Goal: Information Seeking & Learning: Learn about a topic

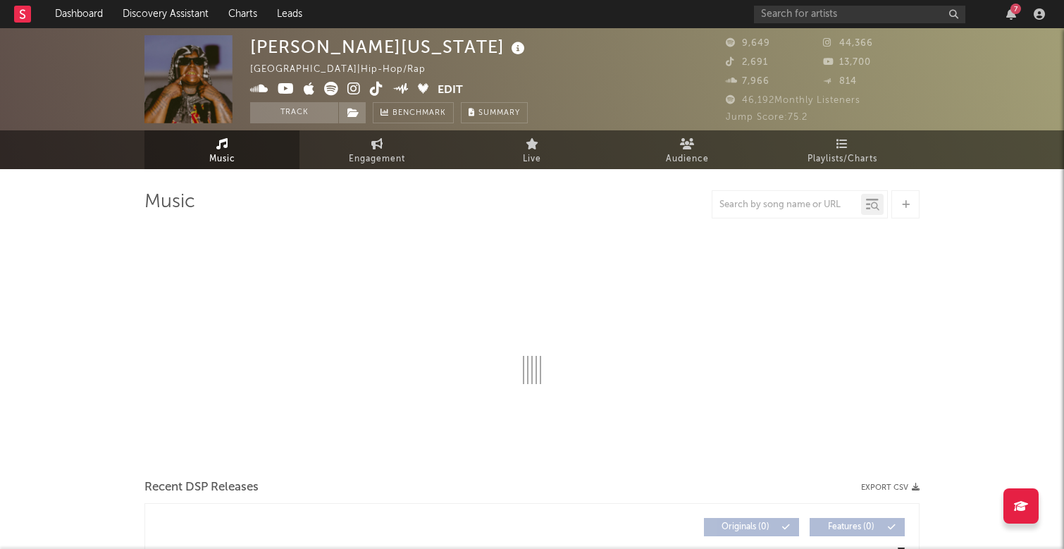
select select "6m"
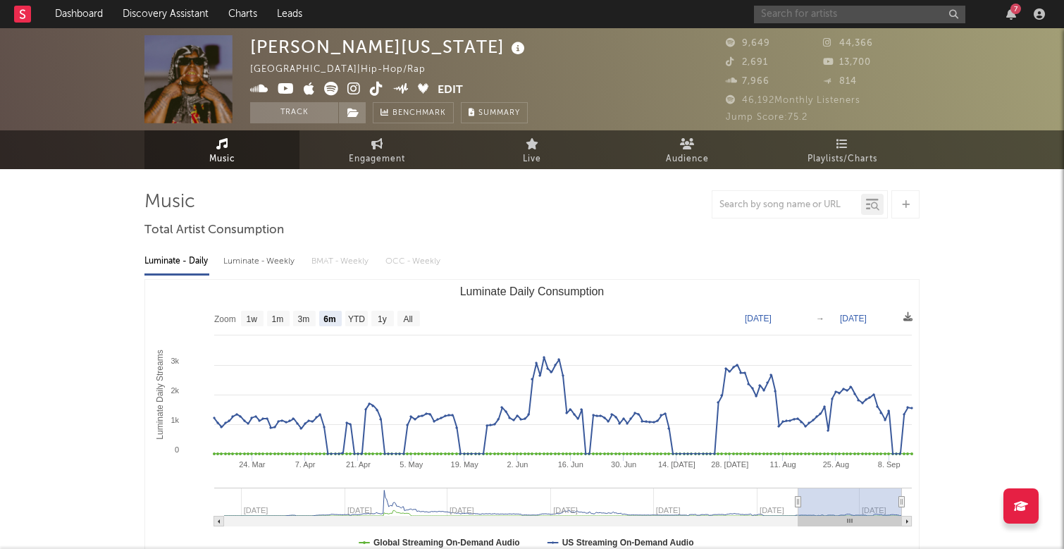
click at [798, 11] on input "text" at bounding box center [859, 15] width 211 height 18
click at [464, 255] on div "Luminate - Daily Luminate - Weekly BMAT - Weekly OCC - Weekly" at bounding box center [531, 261] width 775 height 24
click at [1010, 16] on icon "button" at bounding box center [1011, 13] width 10 height 11
click at [536, 194] on div at bounding box center [531, 204] width 775 height 28
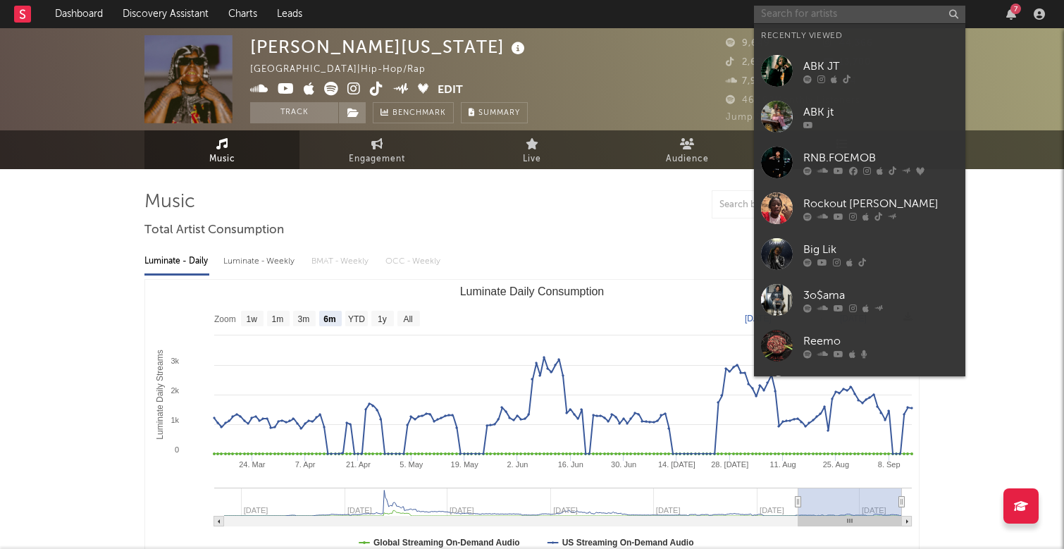
click at [855, 13] on input "text" at bounding box center [859, 15] width 211 height 18
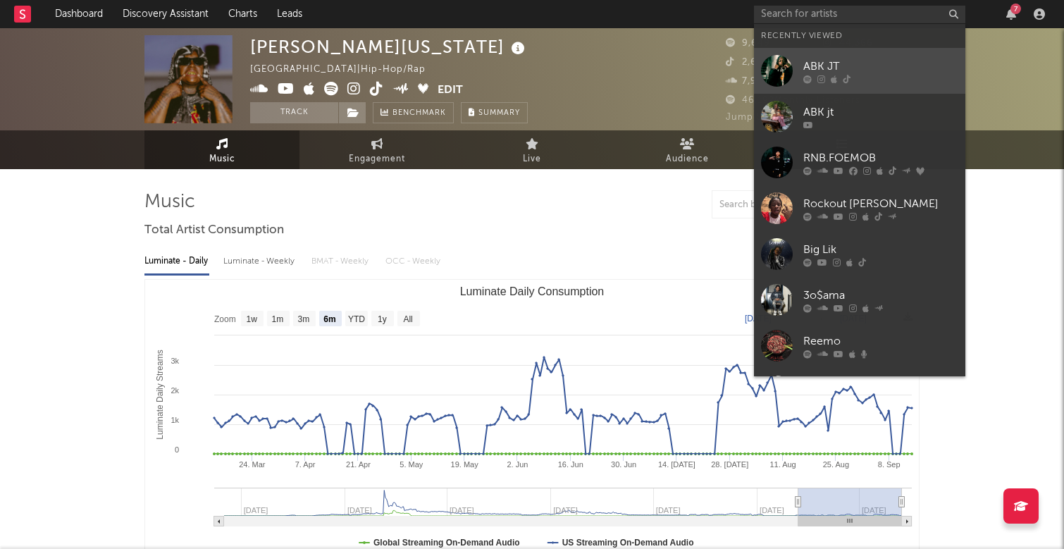
click at [864, 64] on div "ABK JT" at bounding box center [880, 66] width 155 height 17
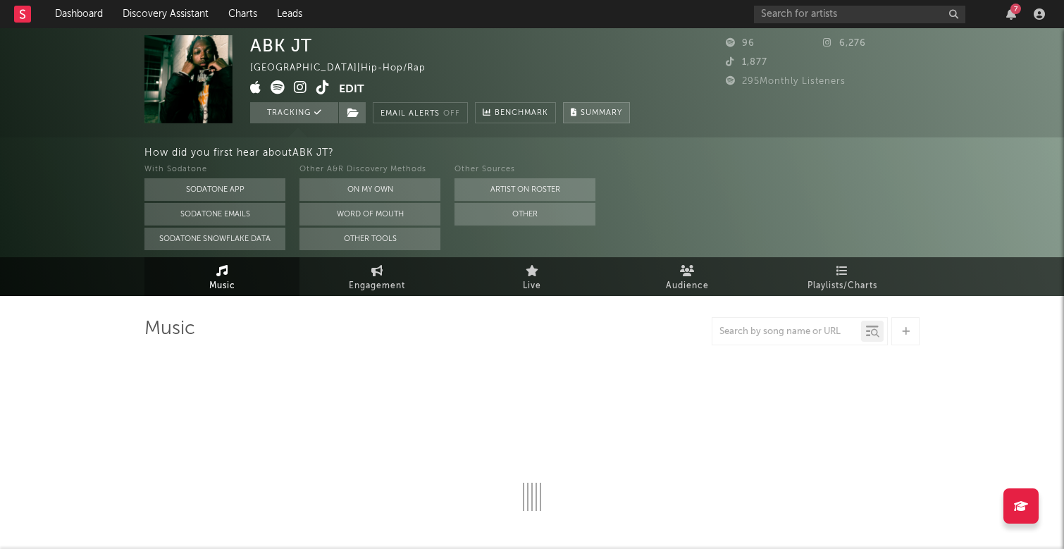
select select "1w"
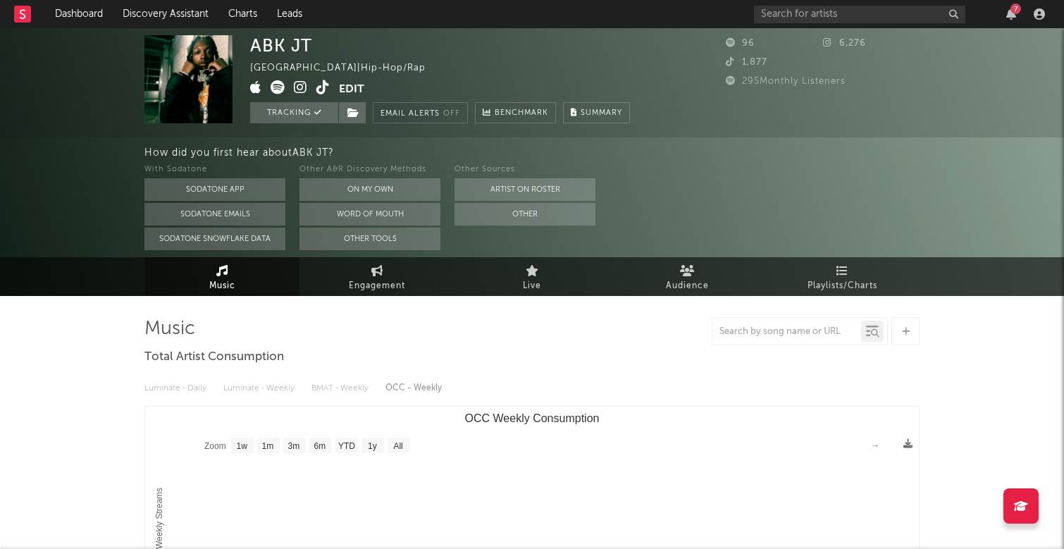
click at [681, 187] on div "With Sodatone Sodatone App Sodatone Emails Sodatone Snowflake Data Other A&R Di…" at bounding box center [603, 205] width 919 height 89
click at [724, 175] on div "With Sodatone Sodatone App Sodatone Emails Sodatone Snowflake Data Other A&R Di…" at bounding box center [603, 205] width 919 height 89
click at [1017, 11] on div "7" at bounding box center [1015, 9] width 11 height 11
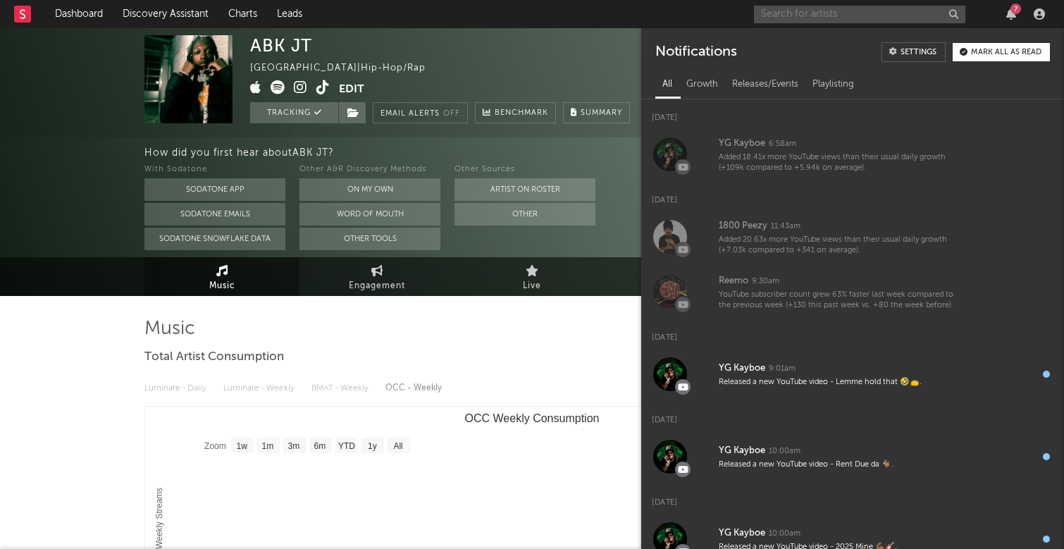
click at [802, 22] on input "text" at bounding box center [859, 15] width 211 height 18
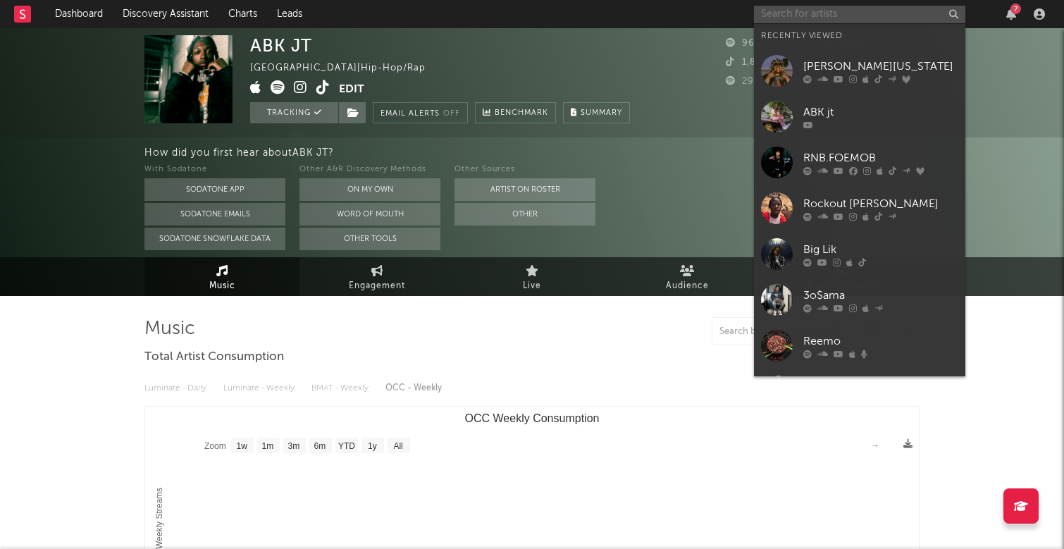
type input "t"
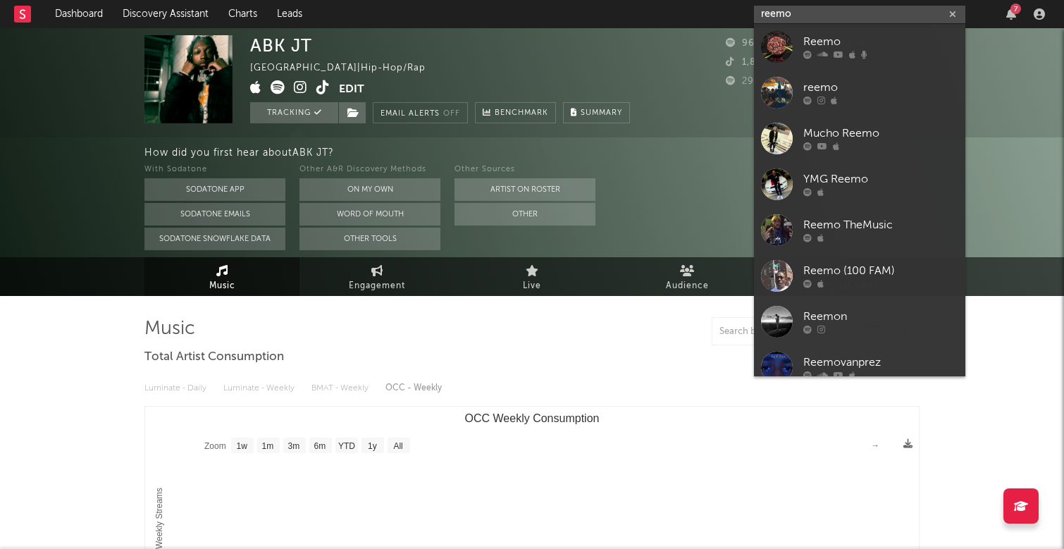
type input "rem"
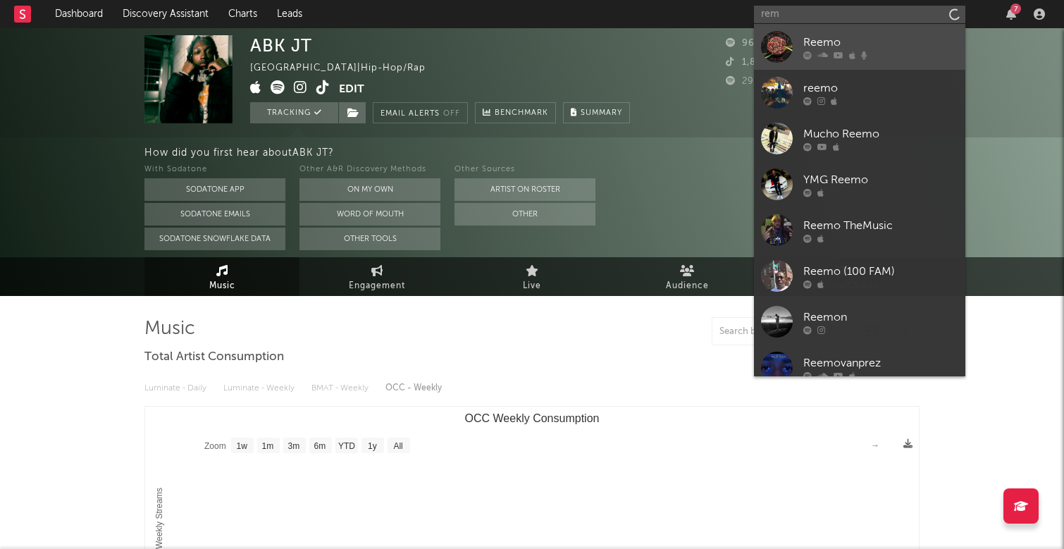
drag, startPoint x: 802, startPoint y: 22, endPoint x: 891, endPoint y: 40, distance: 91.3
click at [891, 40] on div "Reemo" at bounding box center [880, 42] width 155 height 17
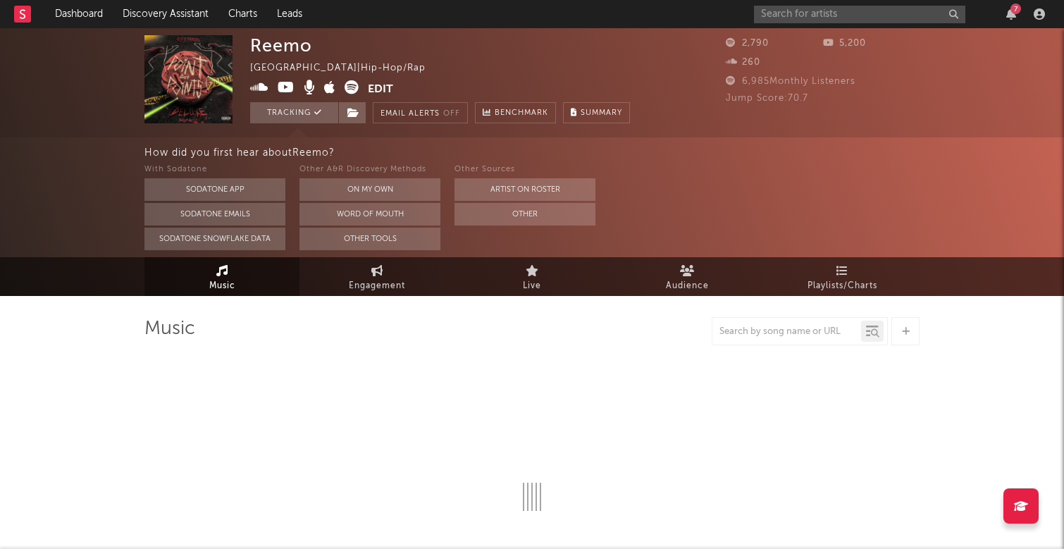
select select "6m"
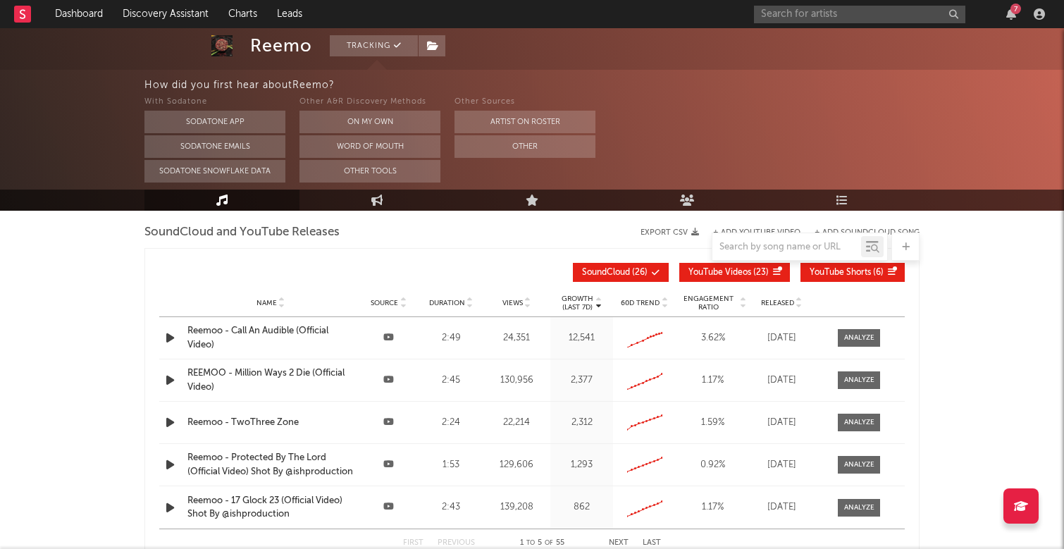
scroll to position [1384, 0]
